Goal: Information Seeking & Learning: Learn about a topic

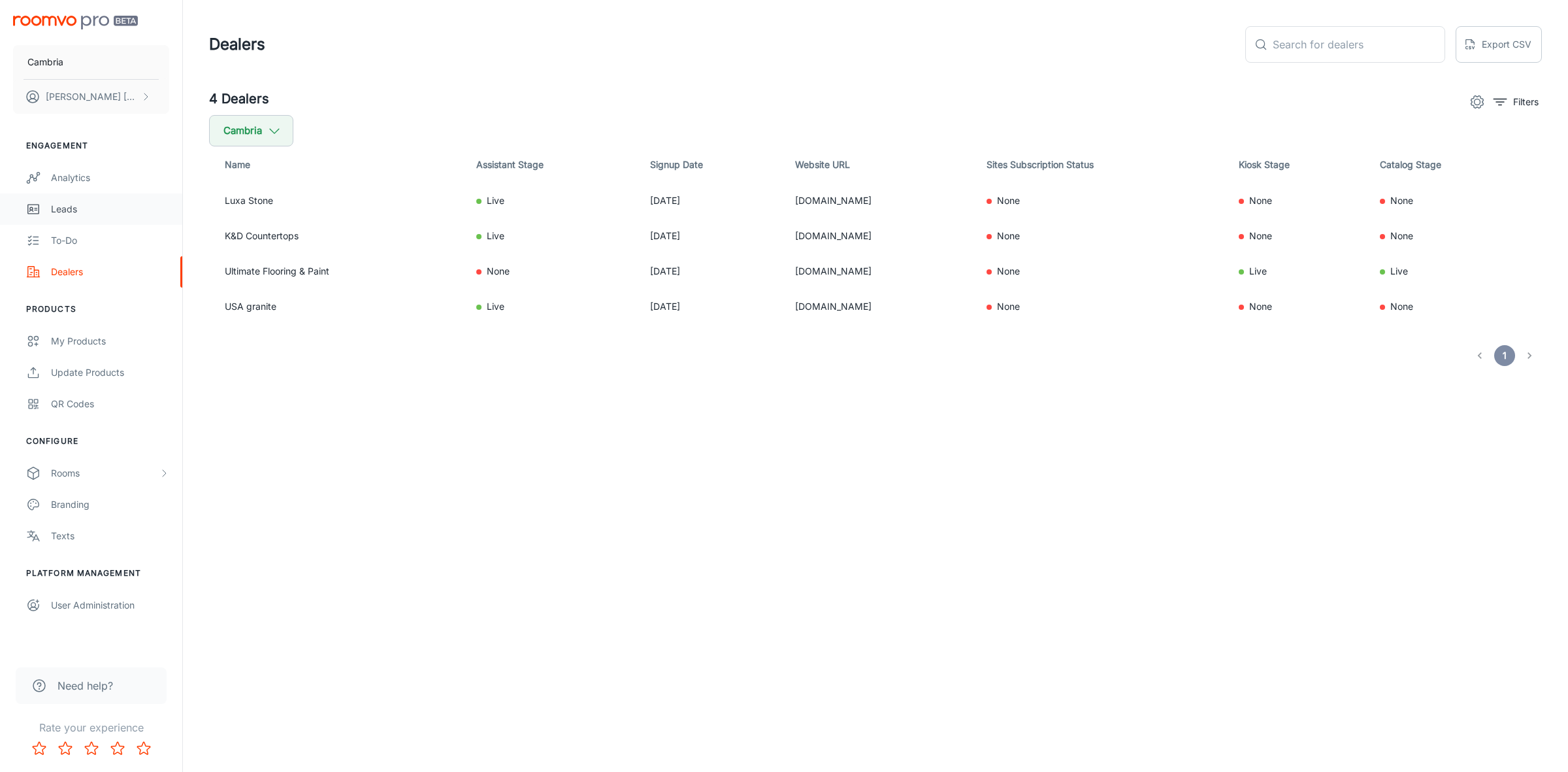
click at [66, 204] on div "Leads" at bounding box center [110, 209] width 118 height 14
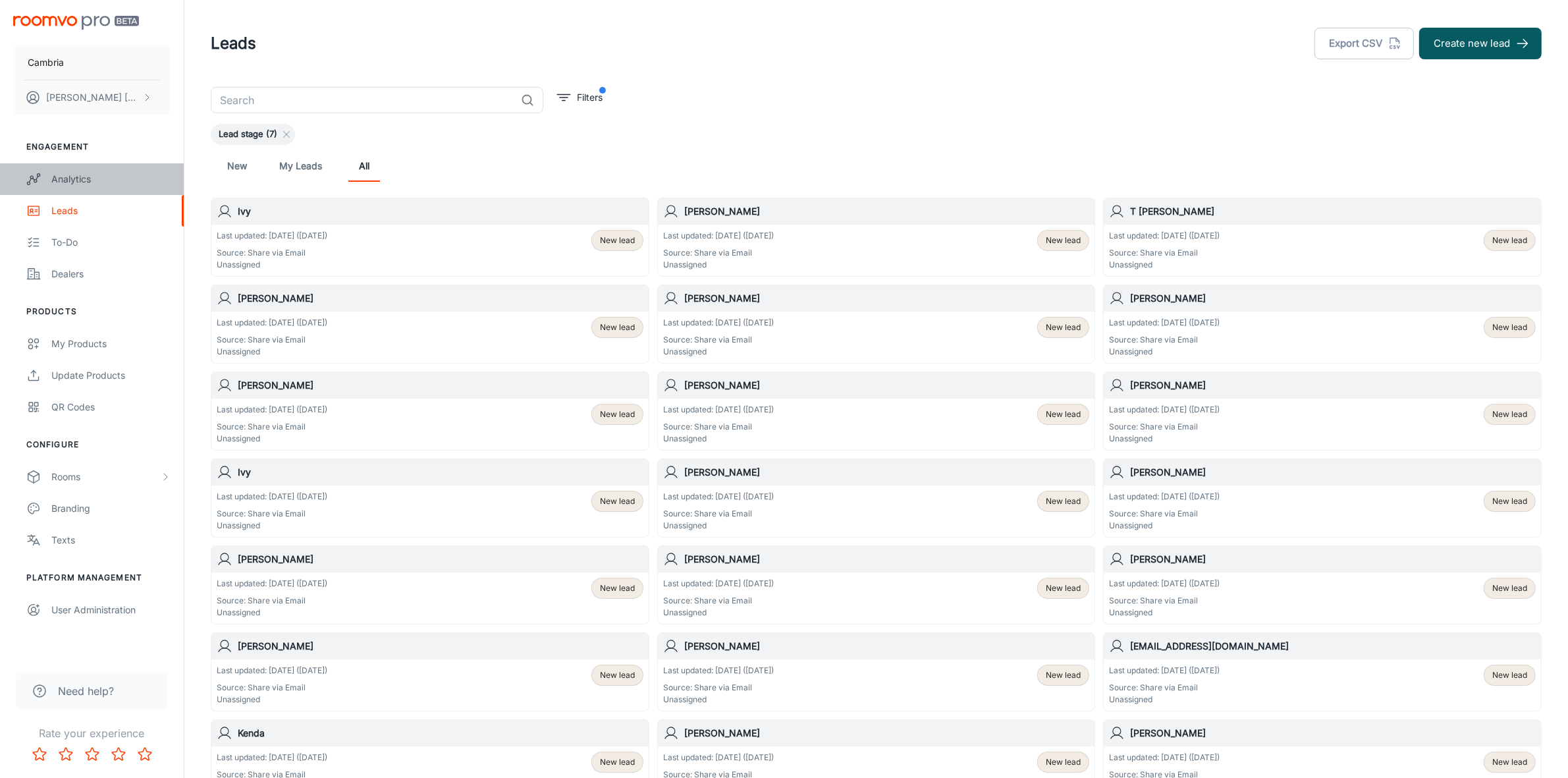
click at [69, 175] on div "Analytics" at bounding box center [111, 179] width 119 height 14
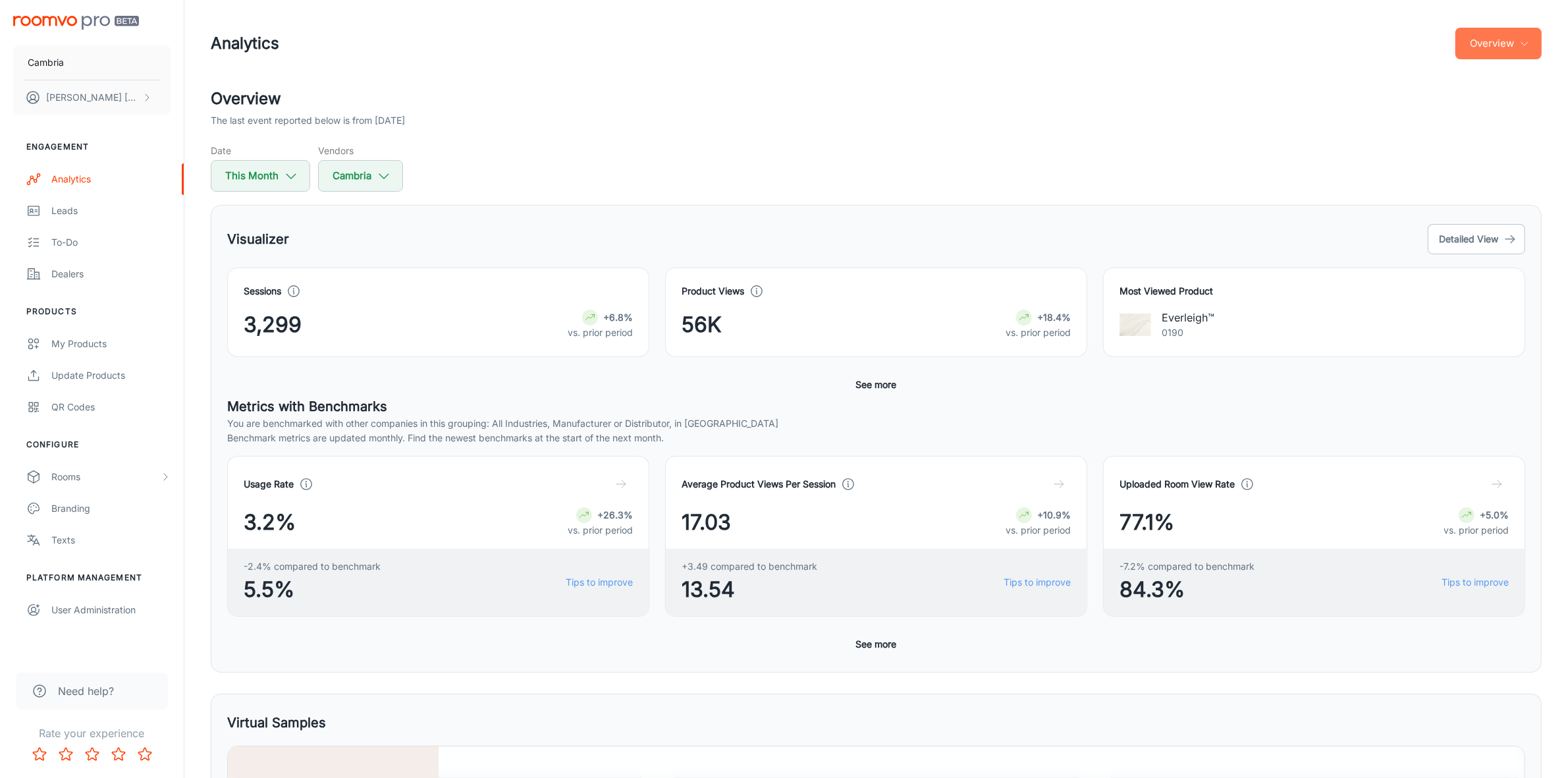
click at [1532, 45] on button "Overview" at bounding box center [1499, 43] width 86 height 31
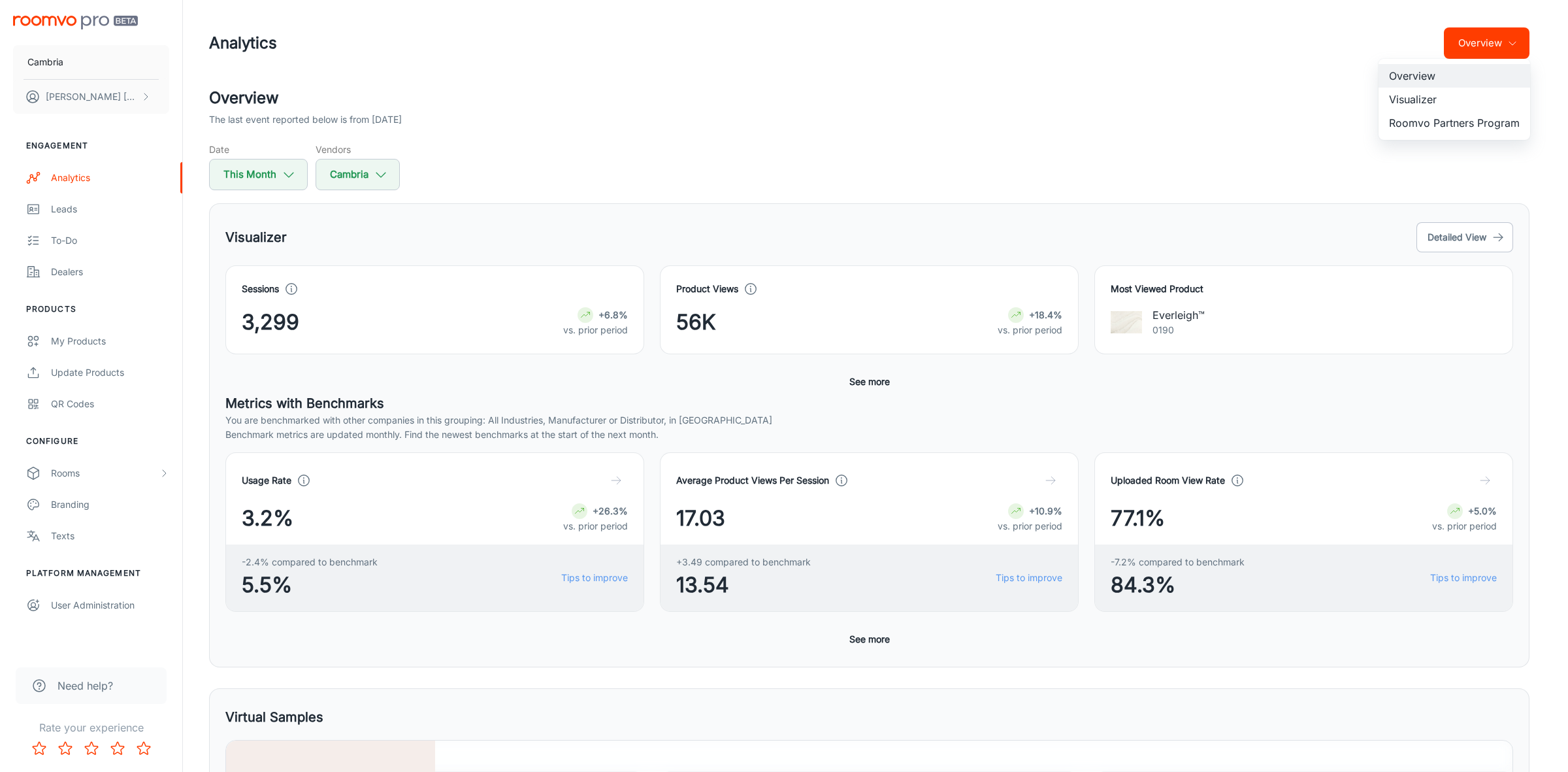
click at [1458, 126] on li "Roomvo Partners Program" at bounding box center [1455, 123] width 152 height 24
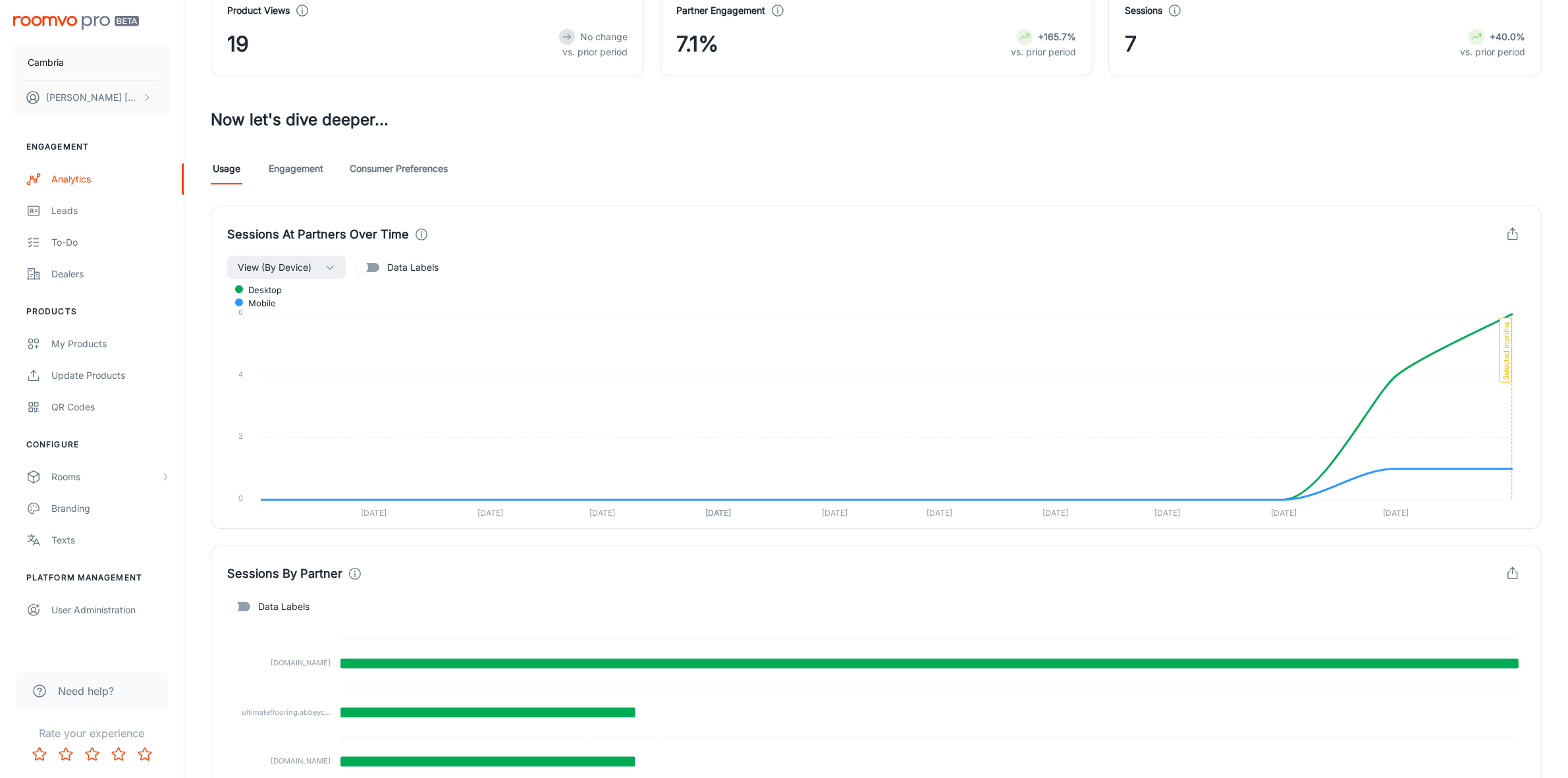
scroll to position [31, 0]
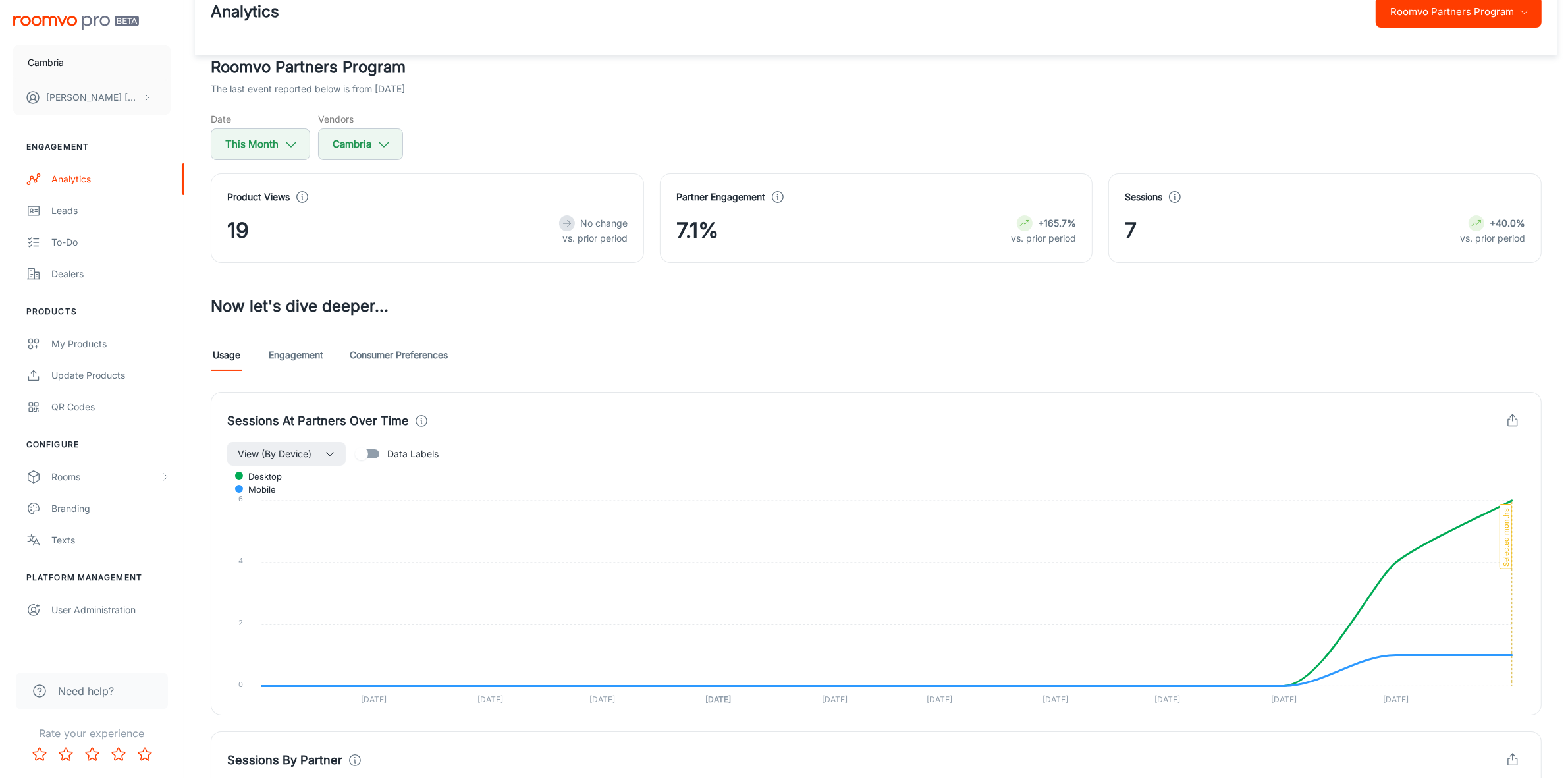
click at [302, 346] on link "Engagement" at bounding box center [296, 355] width 54 height 31
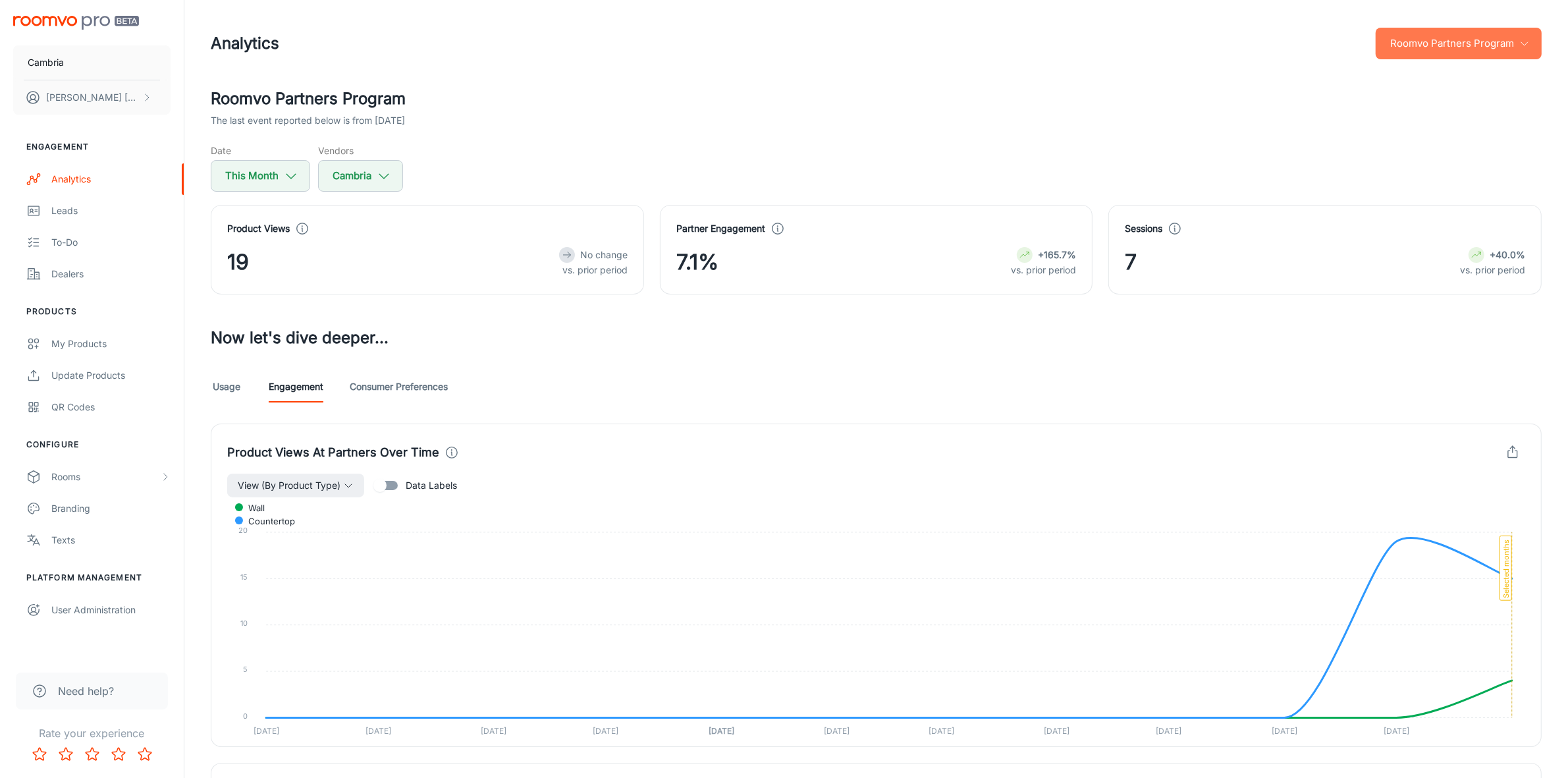
click at [1526, 39] on icon "button" at bounding box center [1525, 44] width 11 height 11
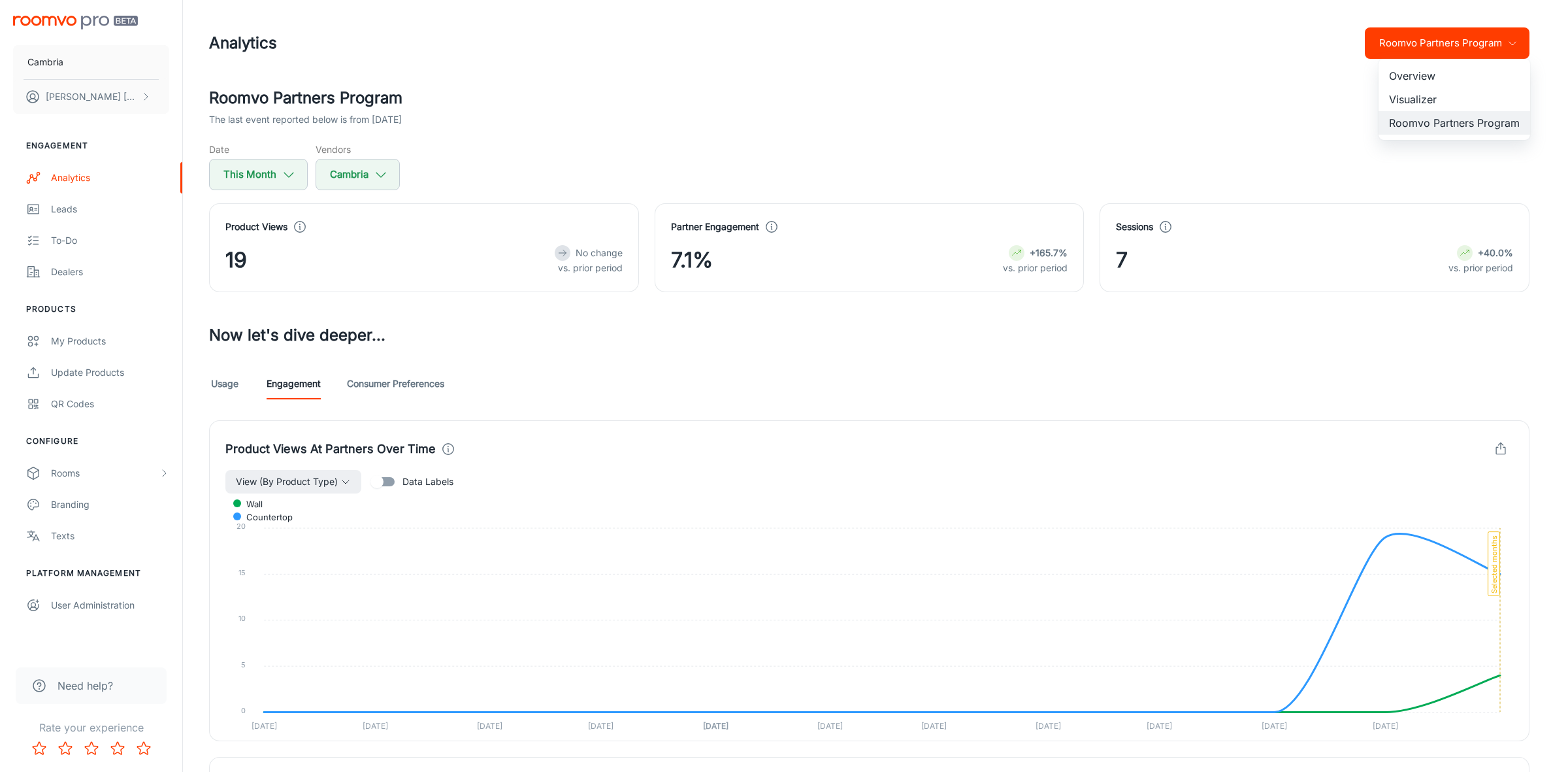
click at [1428, 89] on li "Visualizer" at bounding box center [1455, 99] width 152 height 24
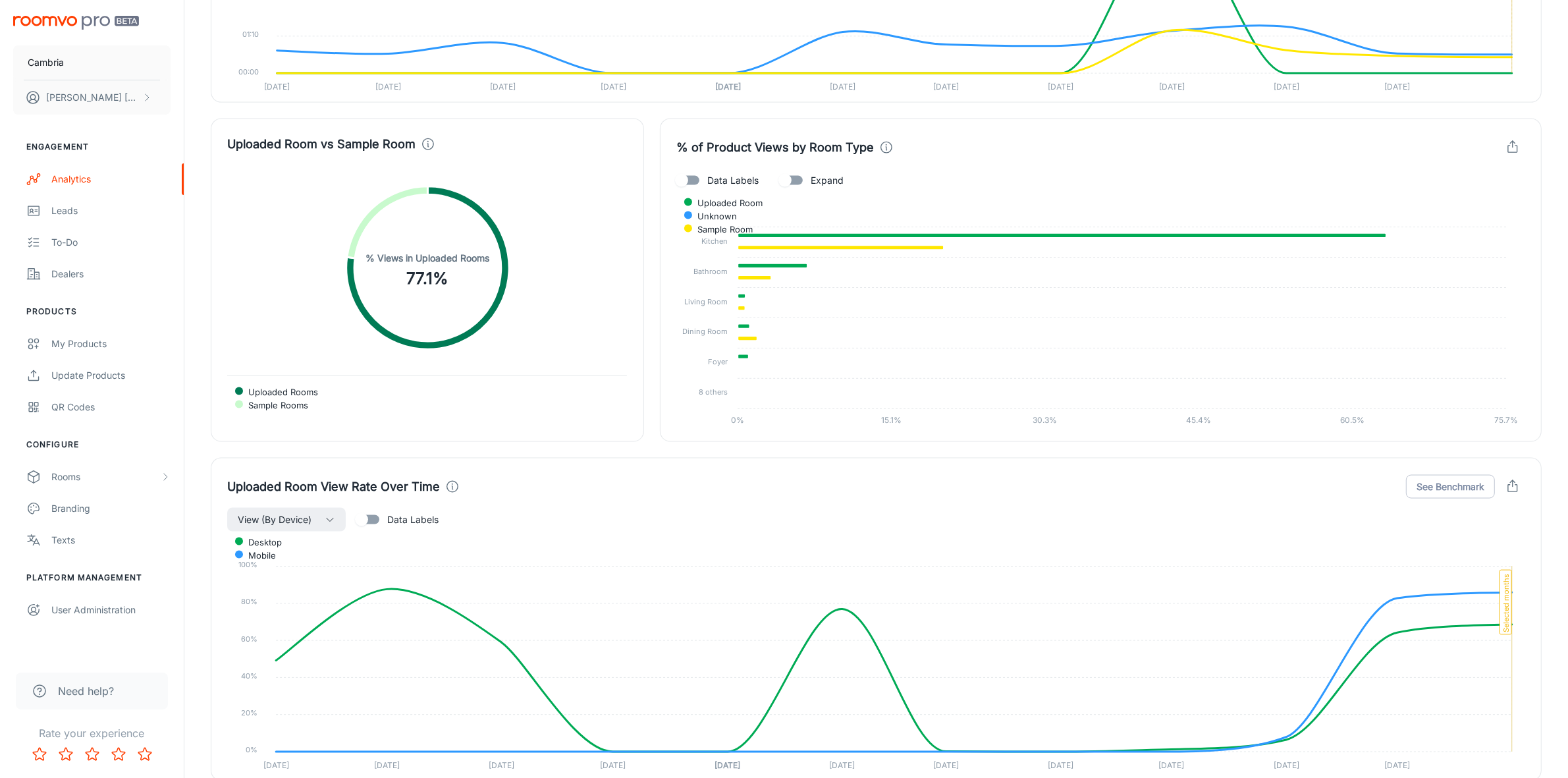
scroll to position [2471, 0]
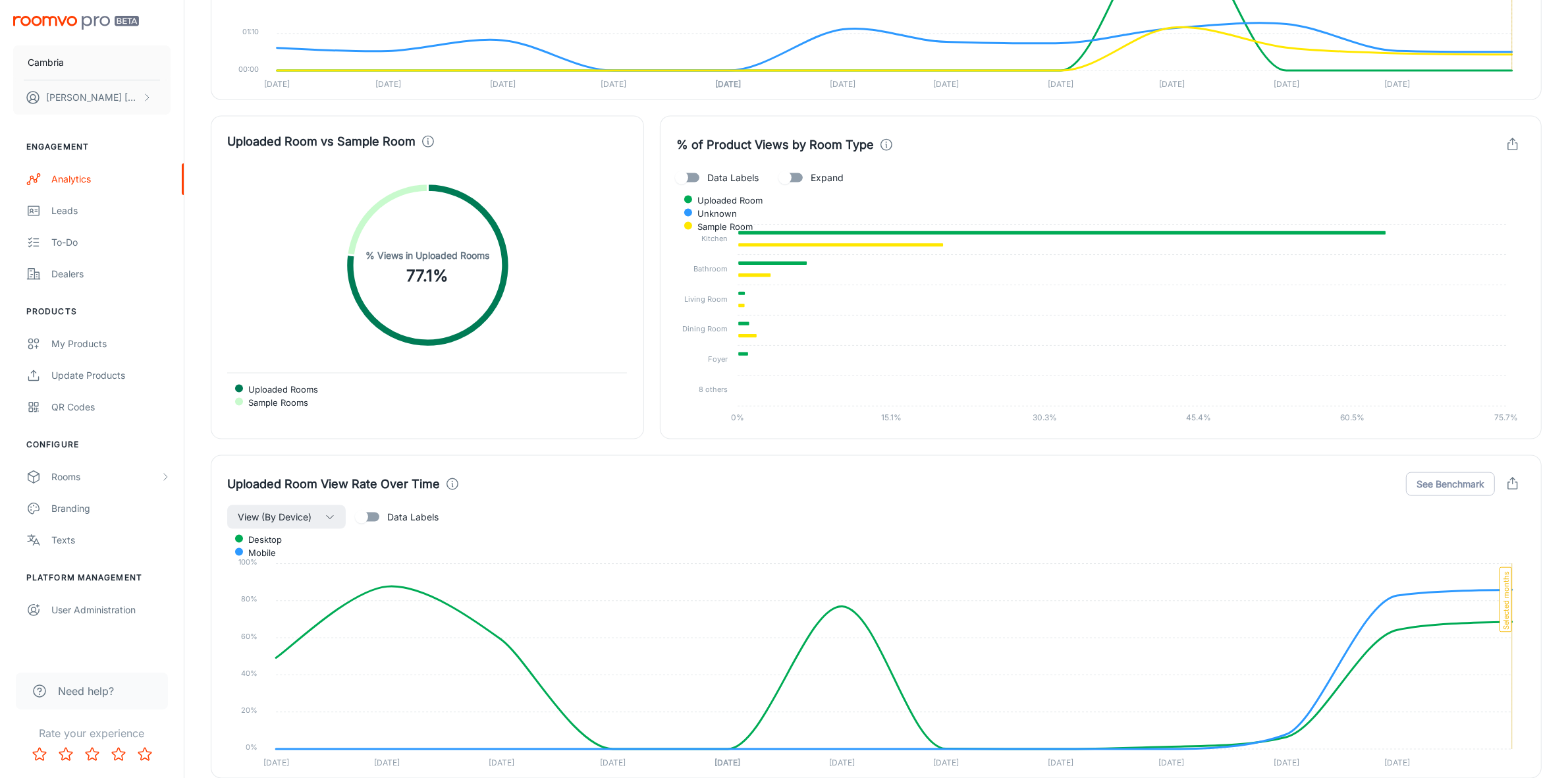
click at [792, 182] on input "Expand" at bounding box center [785, 178] width 75 height 25
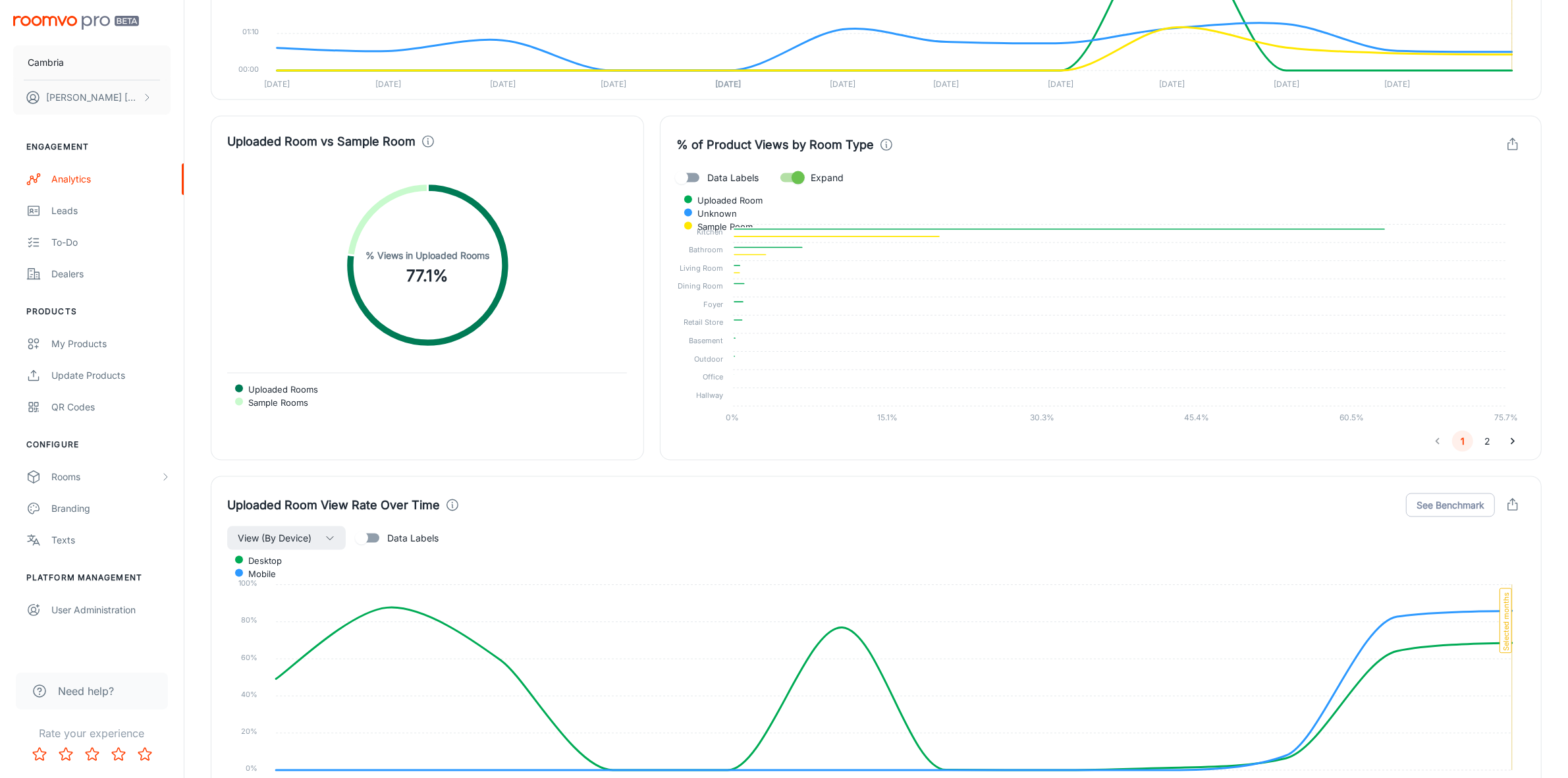
click at [818, 176] on span "Expand" at bounding box center [827, 177] width 33 height 14
click at [818, 176] on input "Expand" at bounding box center [798, 178] width 75 height 25
checkbox input "false"
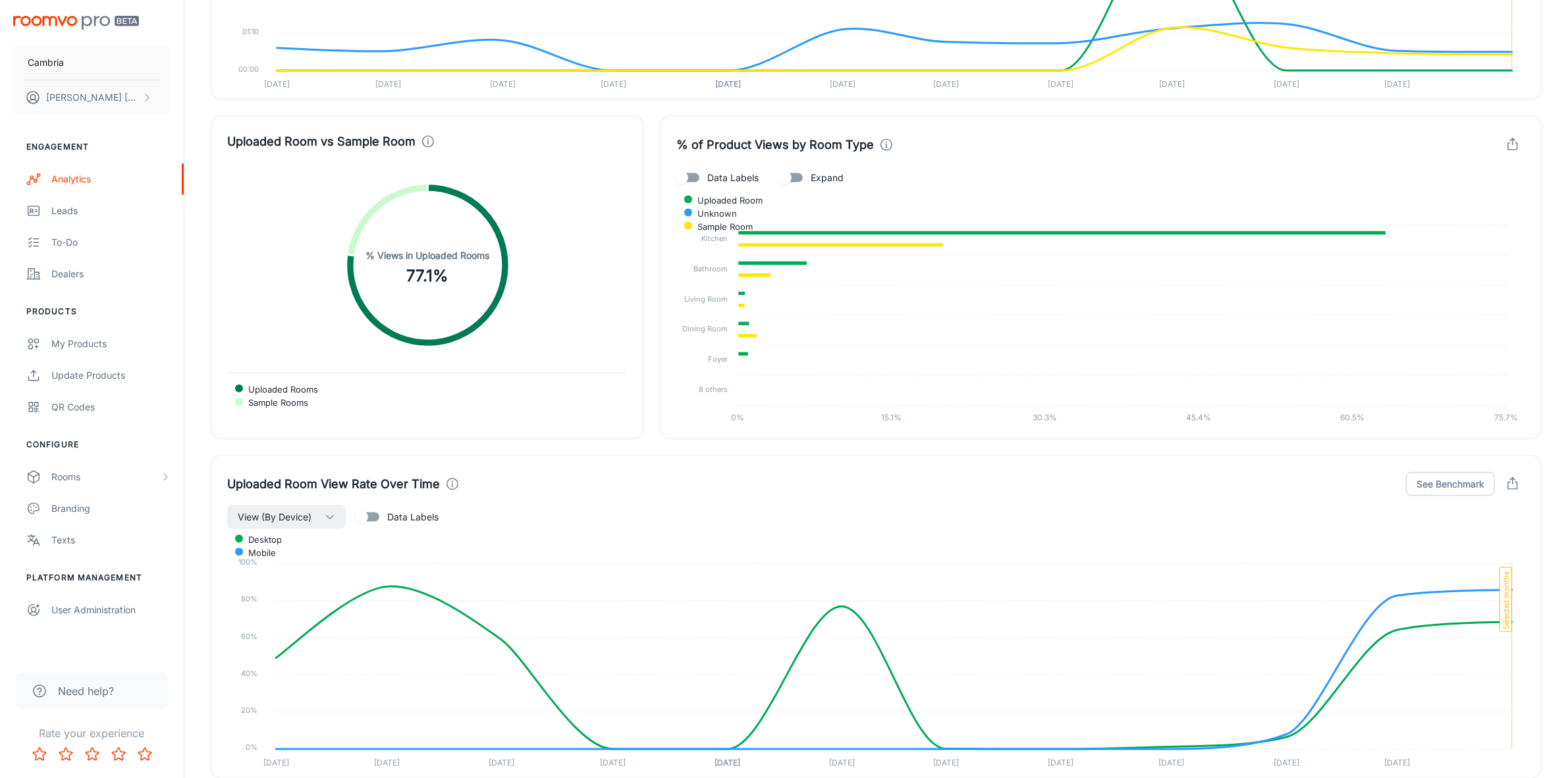
click at [739, 176] on span "Data Labels" at bounding box center [733, 177] width 52 height 14
click at [719, 176] on input "Data Labels" at bounding box center [682, 178] width 75 height 25
click at [739, 176] on span "Data Labels" at bounding box center [733, 177] width 52 height 14
click at [732, 176] on input "Data Labels" at bounding box center [695, 178] width 75 height 25
checkbox input "false"
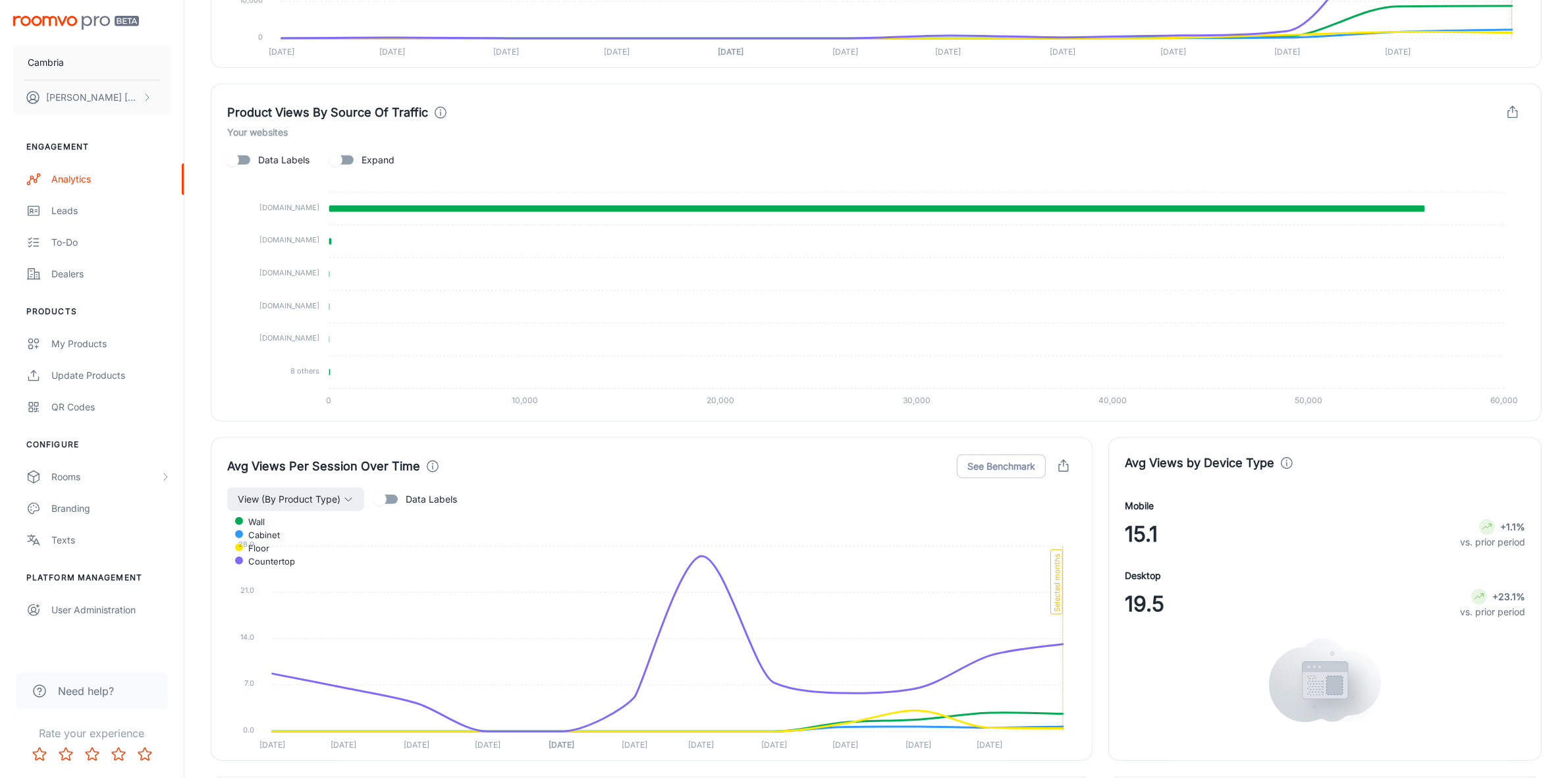
scroll to position [1096, 0]
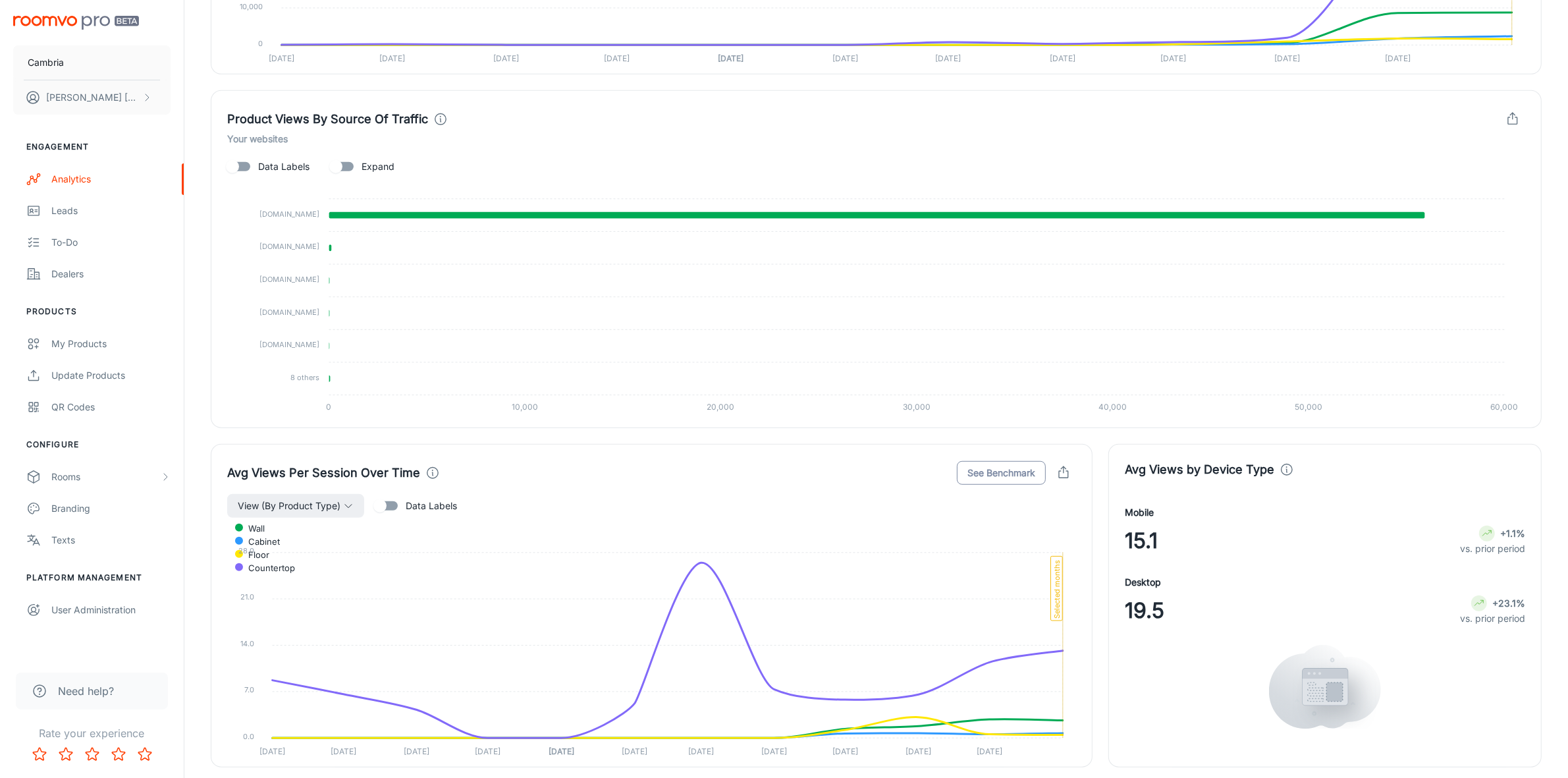
click at [985, 469] on button "See Benchmark" at bounding box center [1001, 473] width 89 height 24
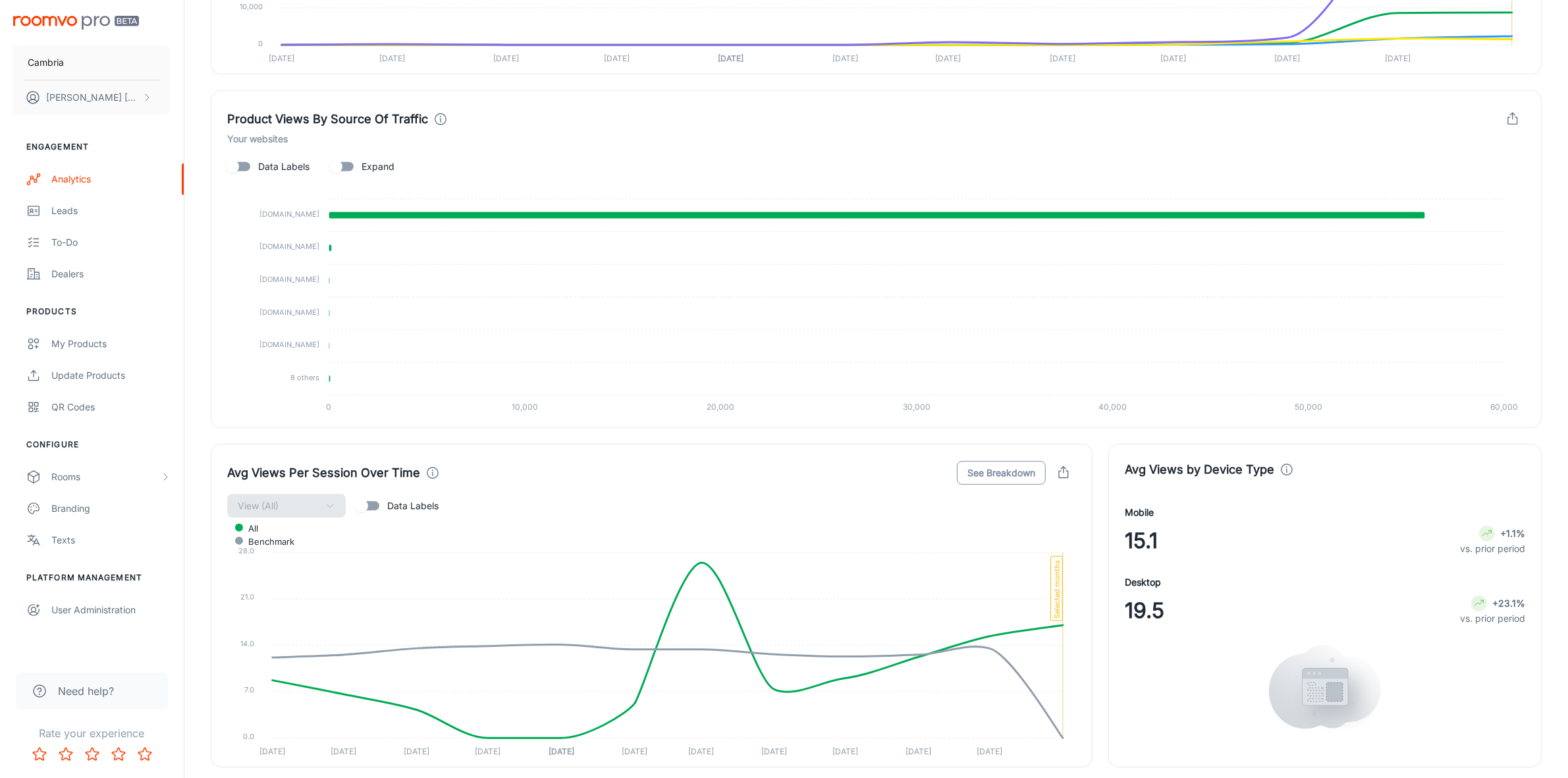
click at [985, 469] on button "See Breakdown" at bounding box center [1001, 473] width 89 height 24
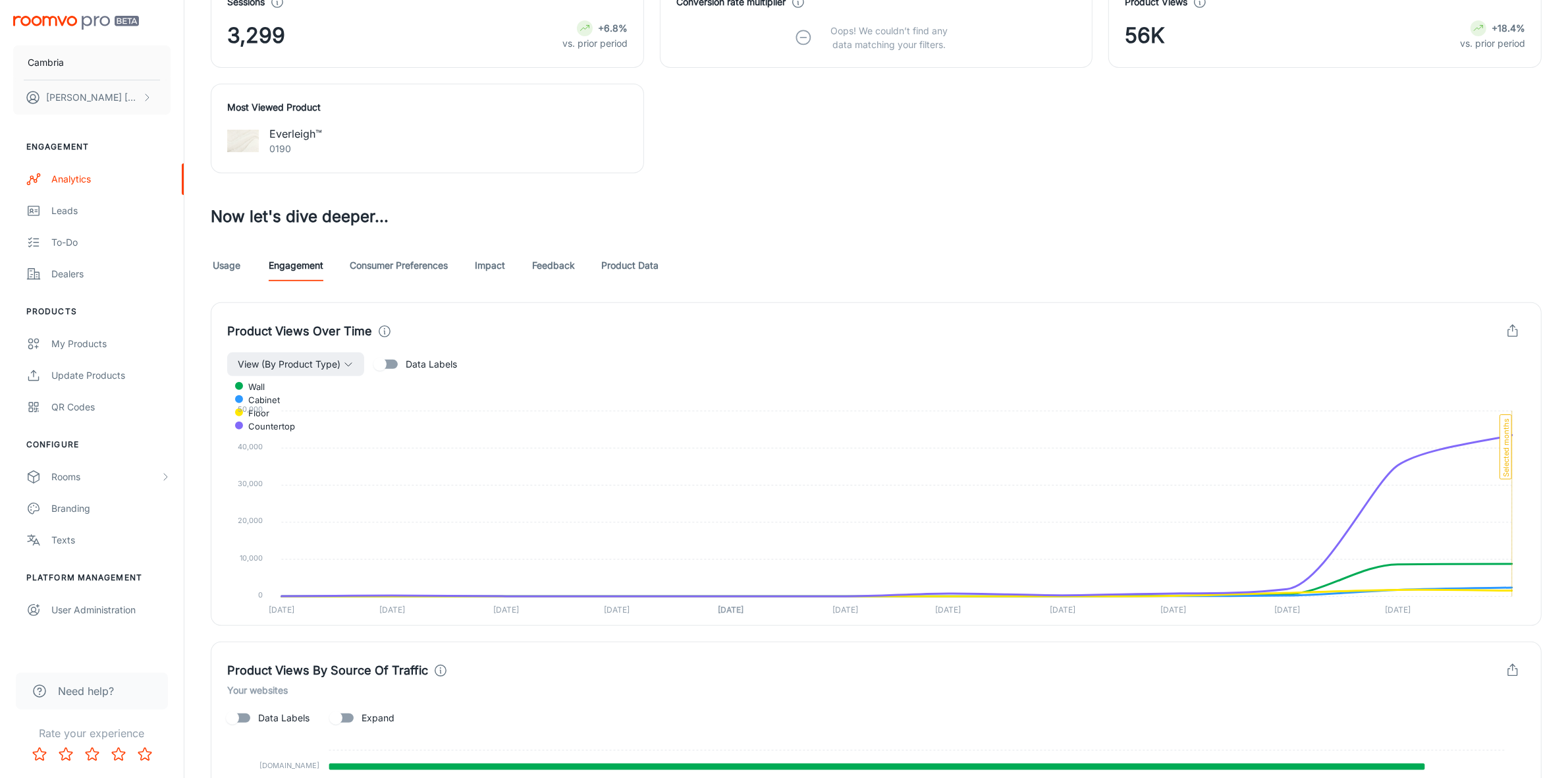
scroll to position [520, 0]
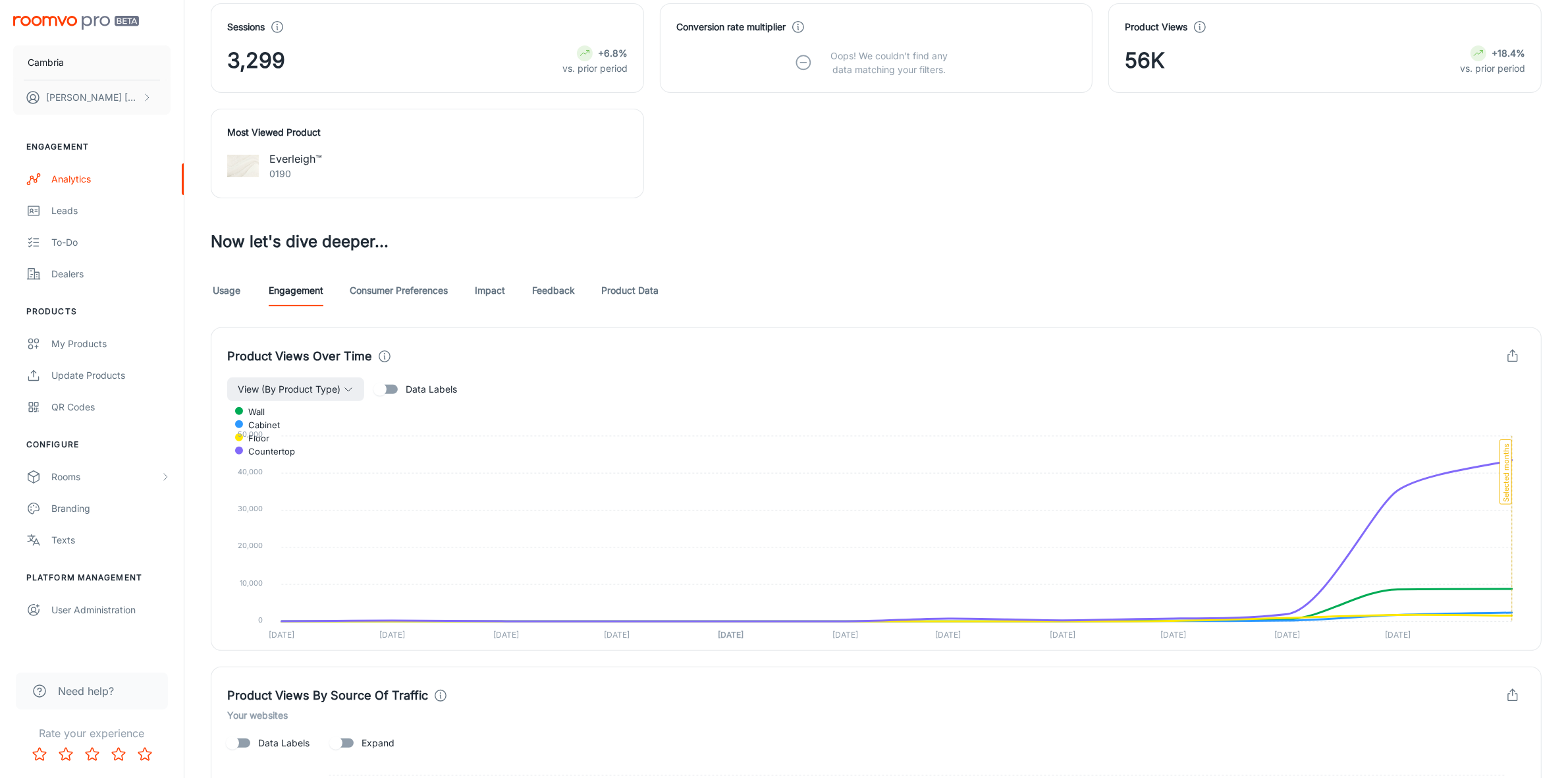
click at [368, 294] on link "Consumer Preferences" at bounding box center [399, 290] width 98 height 31
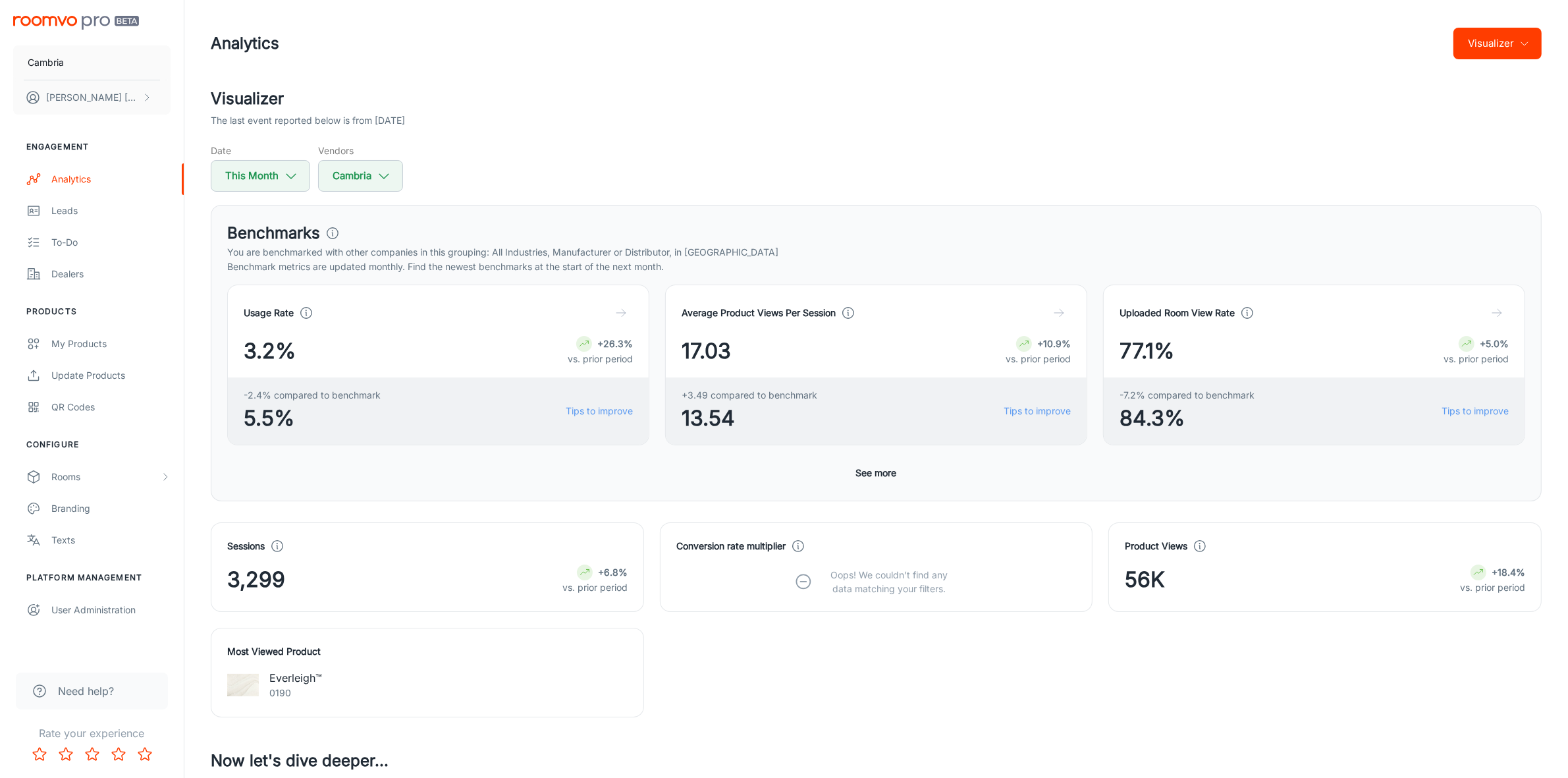
click at [1503, 37] on button "Visualizer" at bounding box center [1498, 43] width 88 height 31
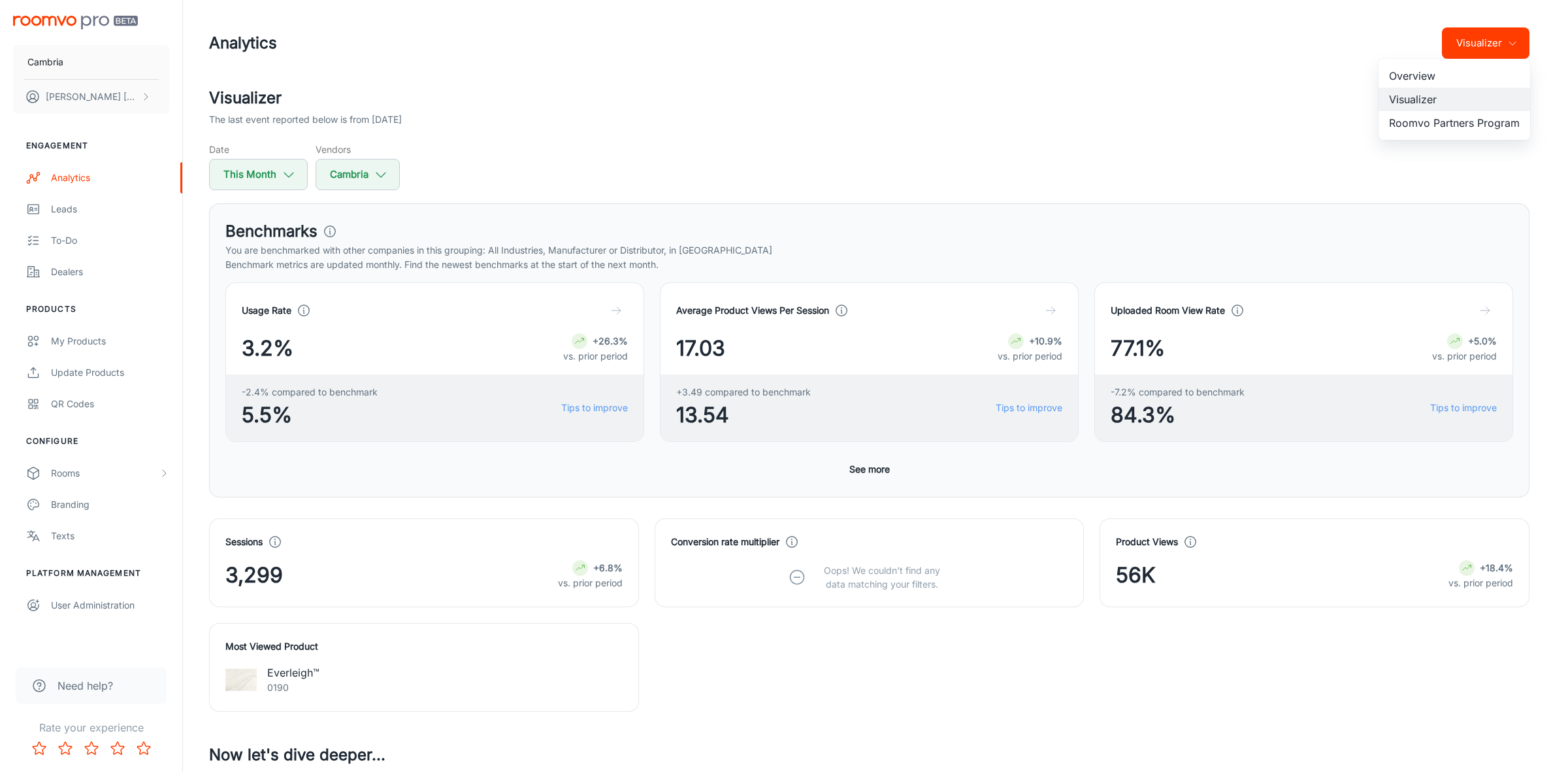
click at [1425, 127] on li "Roomvo Partners Program" at bounding box center [1455, 123] width 152 height 24
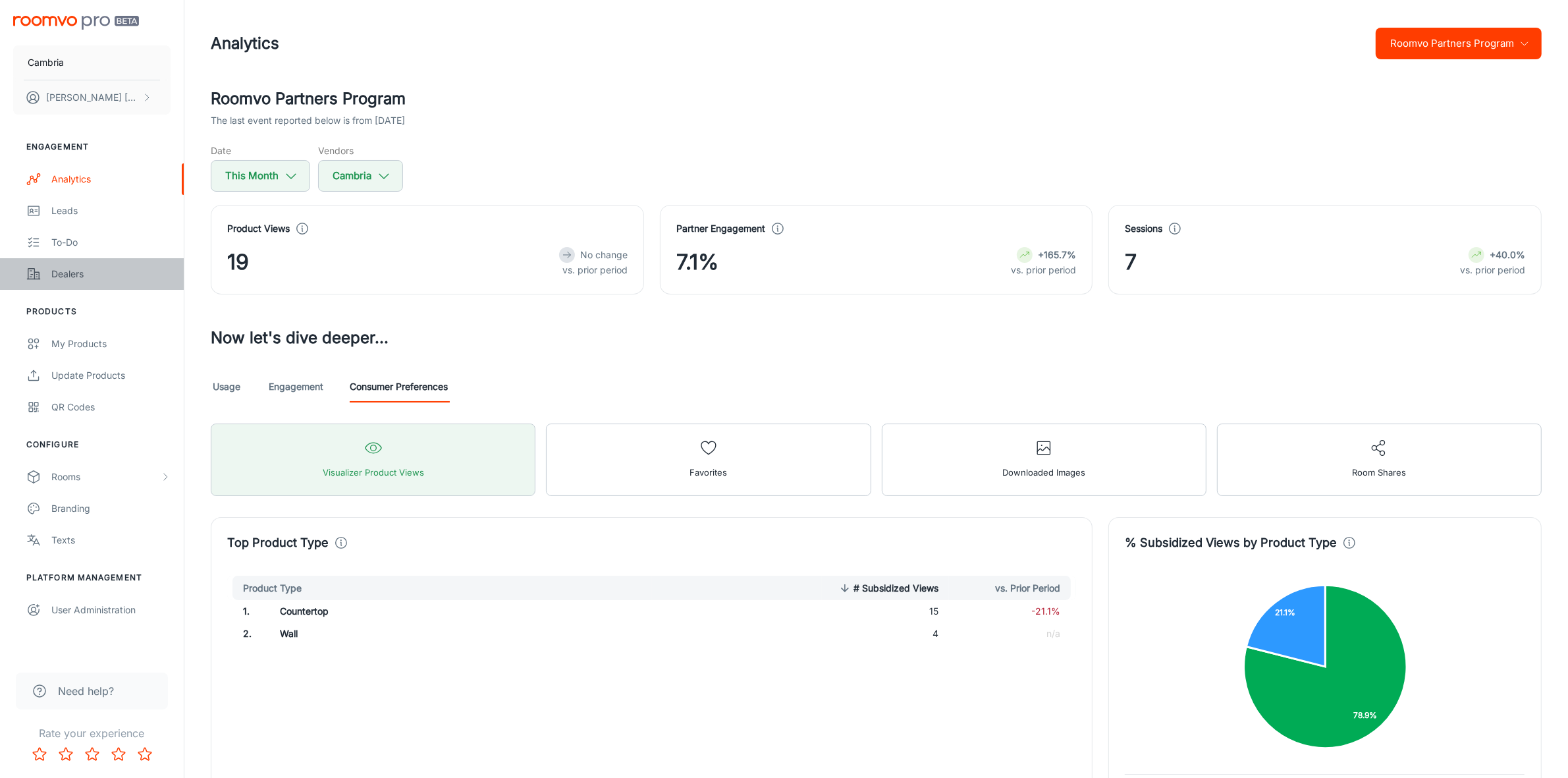
click at [45, 275] on link "Dealers" at bounding box center [92, 274] width 184 height 31
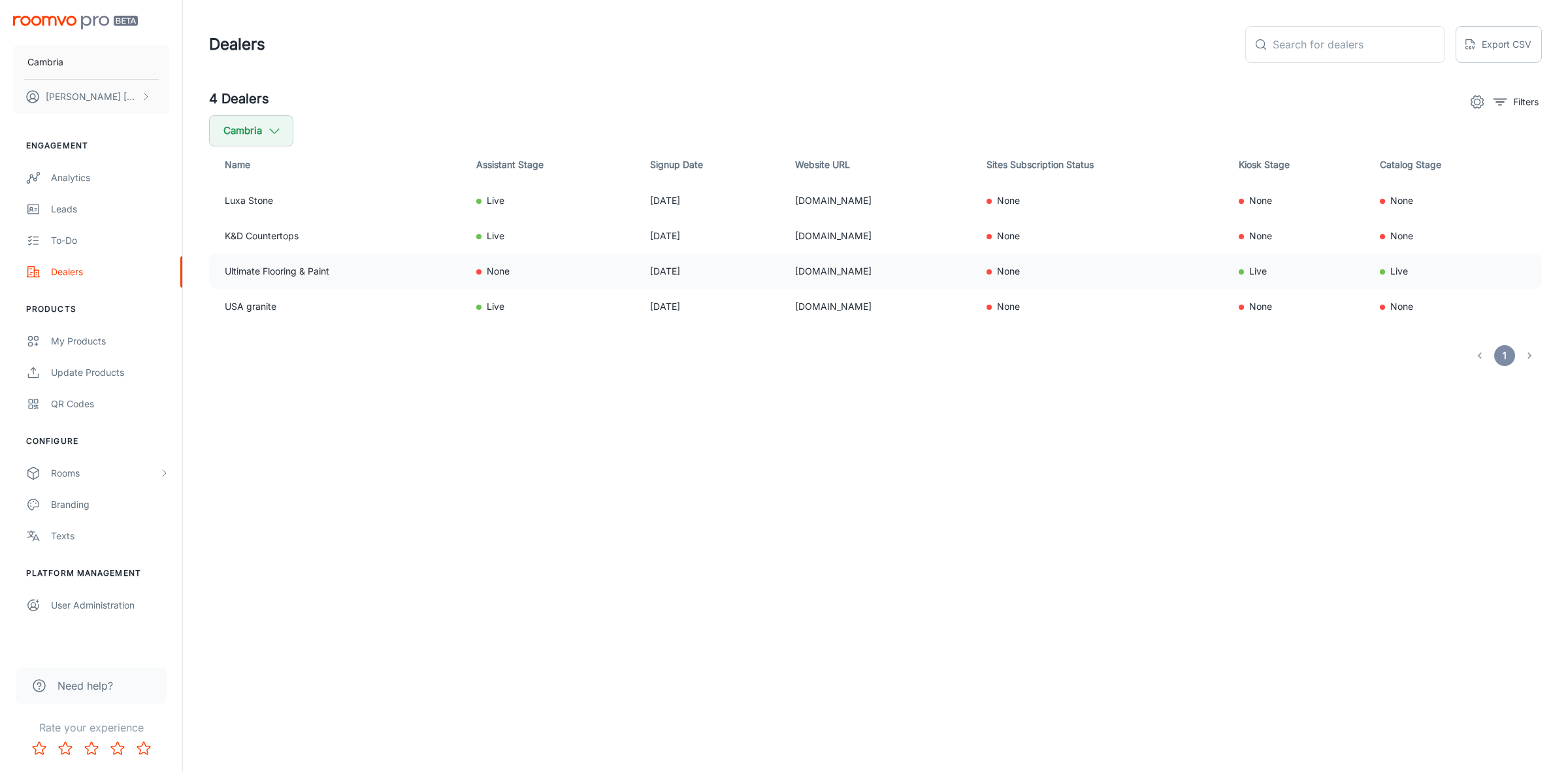
click at [527, 264] on td "None" at bounding box center [552, 271] width 174 height 35
drag, startPoint x: 903, startPoint y: 265, endPoint x: 734, endPoint y: 272, distance: 169.1
click at [734, 272] on tr "Ultimate Flooring & Paint None [DATE] [DOMAIN_NAME] None Live Live" at bounding box center [876, 271] width 1333 height 35
copy tr "[DOMAIN_NAME]"
click at [764, 50] on div "Dealers ​ ​ Export CSV" at bounding box center [876, 44] width 1333 height 36
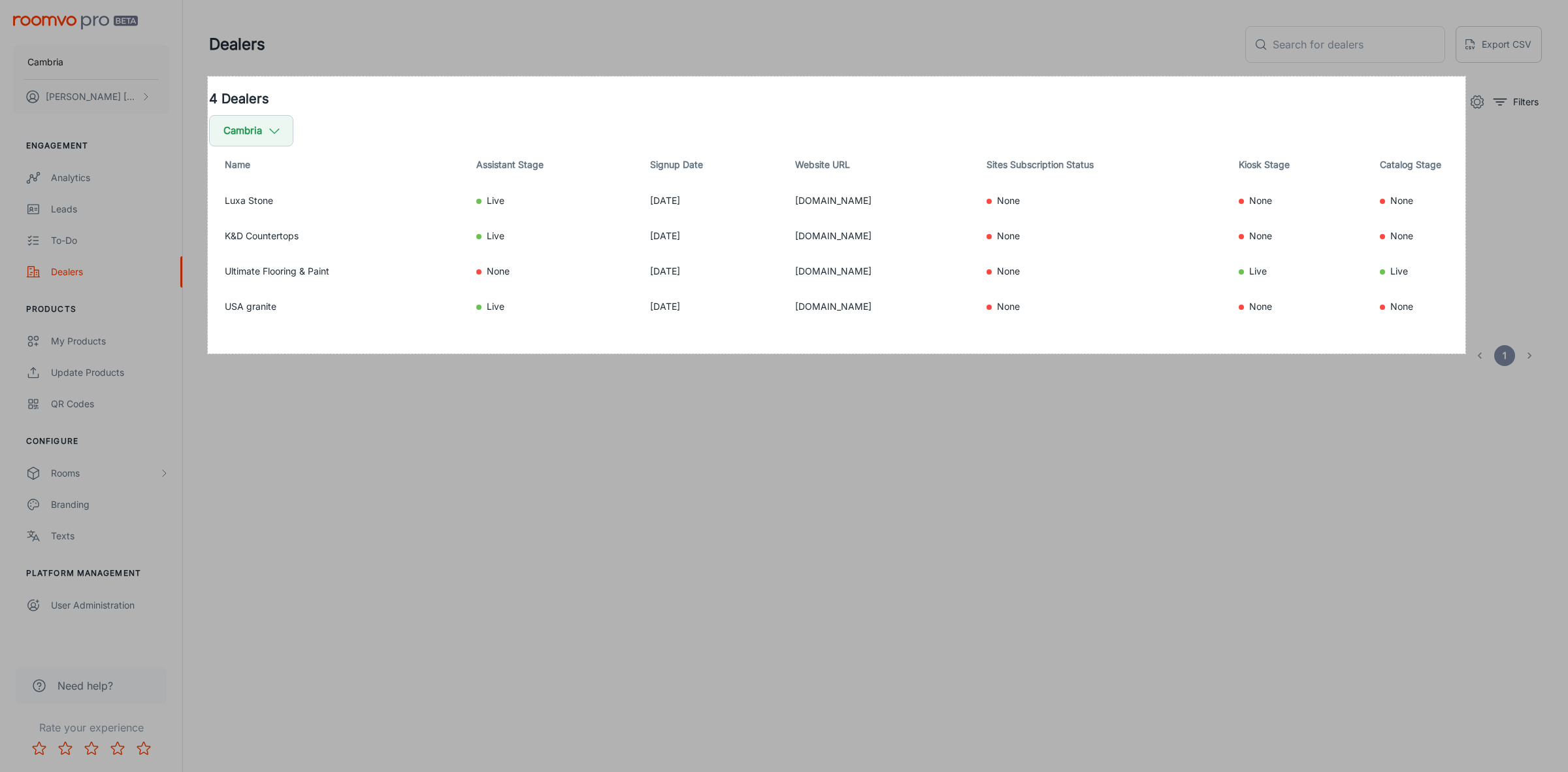
drag, startPoint x: 208, startPoint y: 77, endPoint x: 1465, endPoint y: 354, distance: 1287.2
click at [1465, 354] on div "1925 X 424" at bounding box center [784, 386] width 1568 height 772
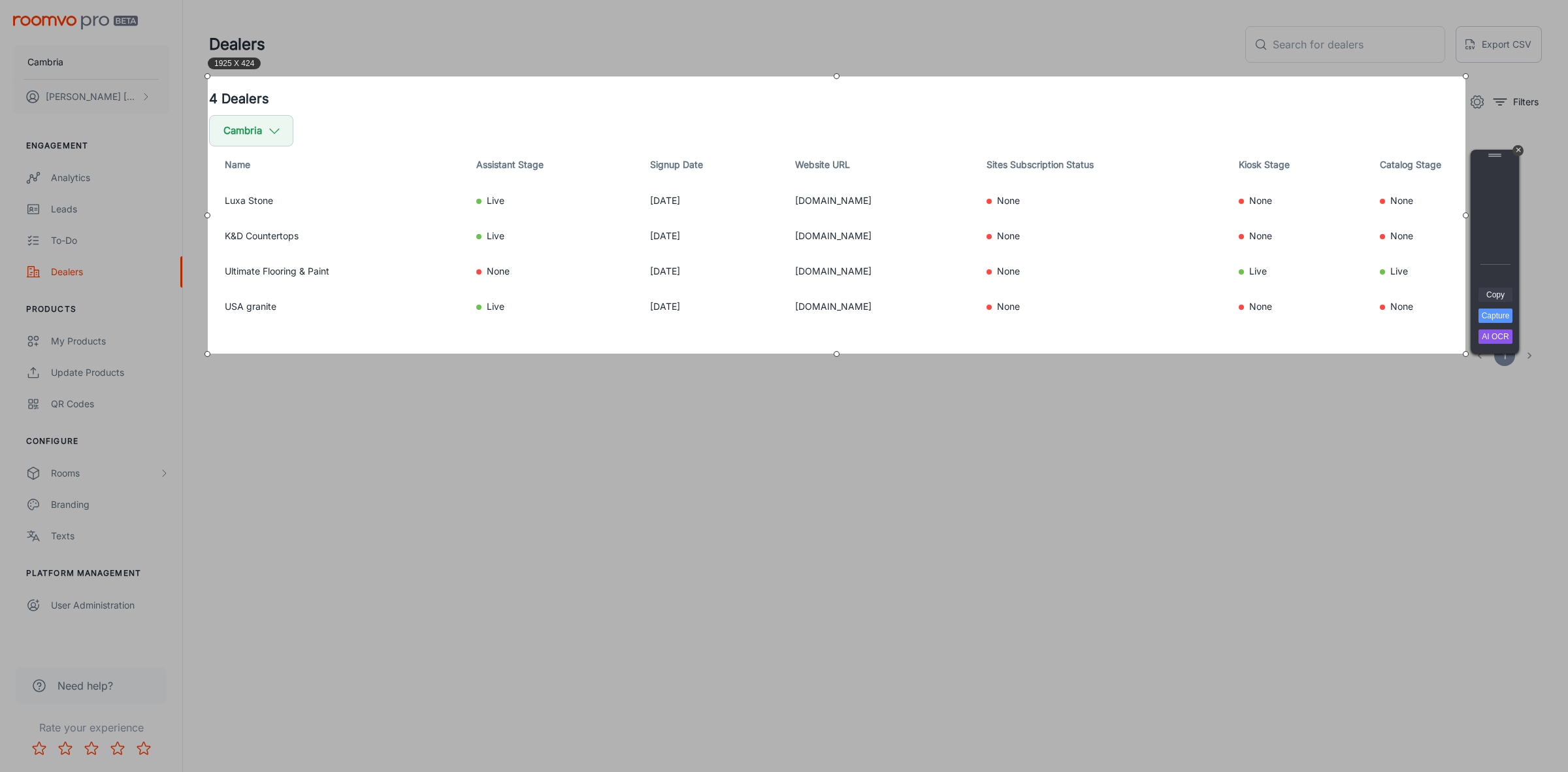
click at [1493, 292] on link "Copy" at bounding box center [1496, 294] width 34 height 14
